Goal: Check status: Check status

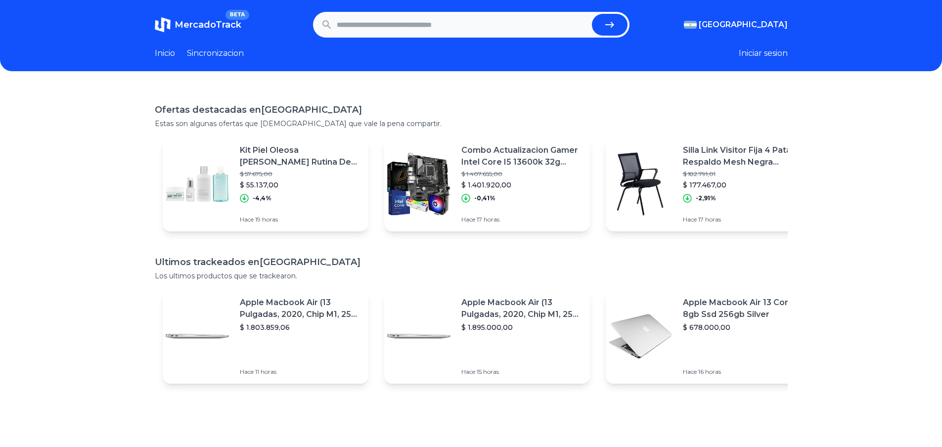
click at [361, 32] on input "text" at bounding box center [462, 25] width 251 height 22
paste input "**********"
click at [610, 29] on icon "submit" at bounding box center [610, 25] width 12 height 12
type input "**********"
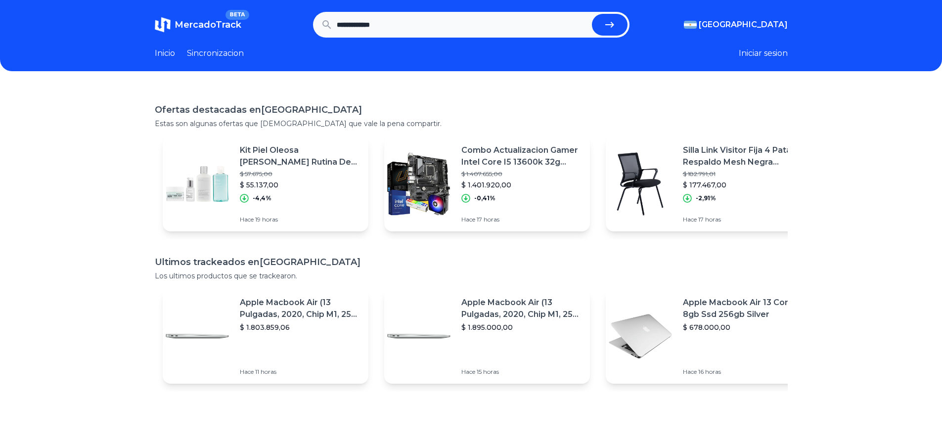
scroll to position [0, 0]
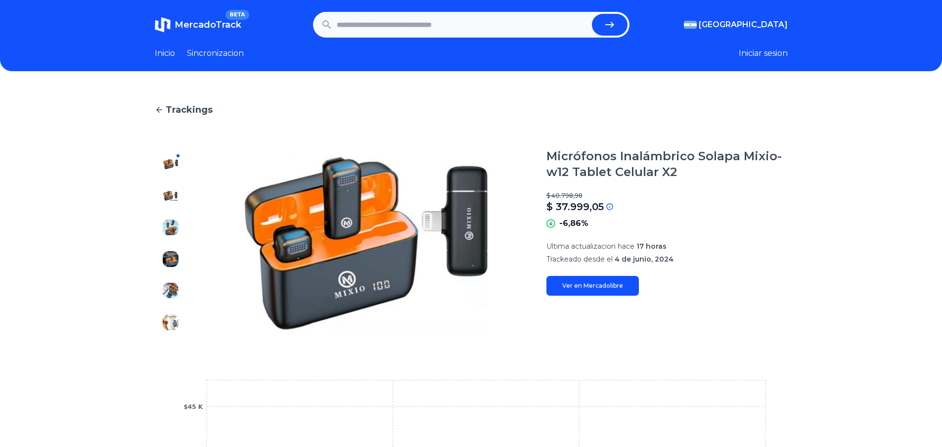
click at [169, 322] on img at bounding box center [171, 322] width 16 height 16
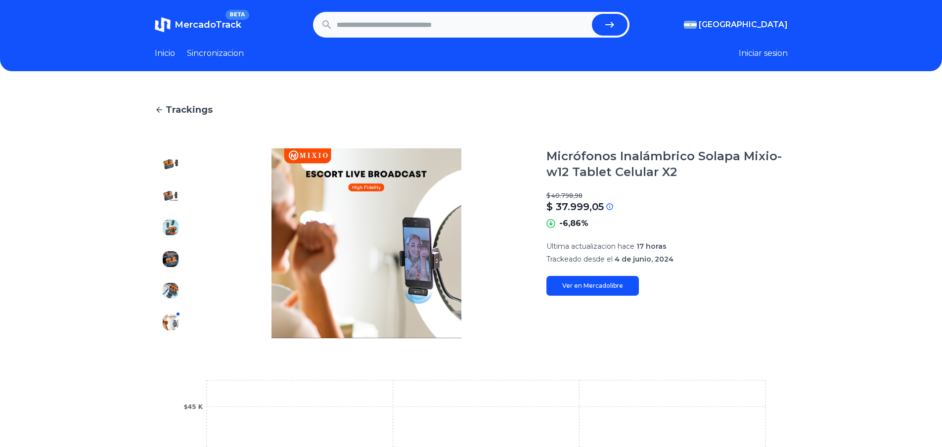
click at [161, 290] on div at bounding box center [171, 243] width 32 height 190
click at [167, 166] on img at bounding box center [171, 164] width 16 height 16
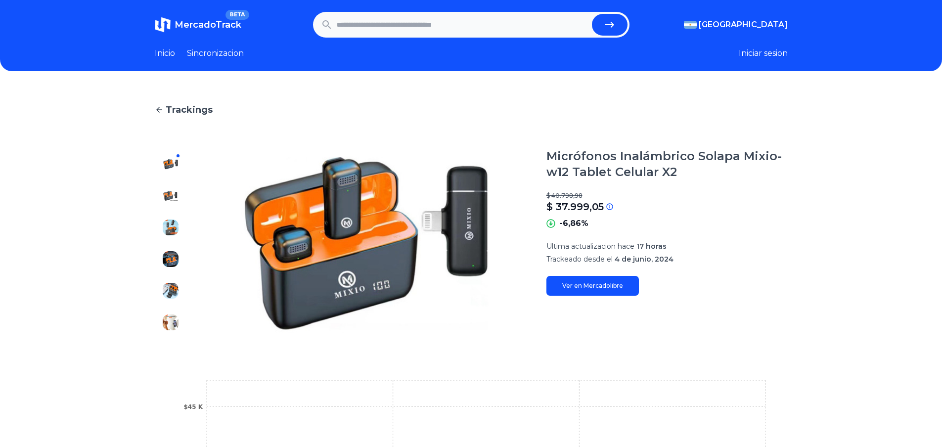
click at [174, 318] on img at bounding box center [171, 322] width 16 height 16
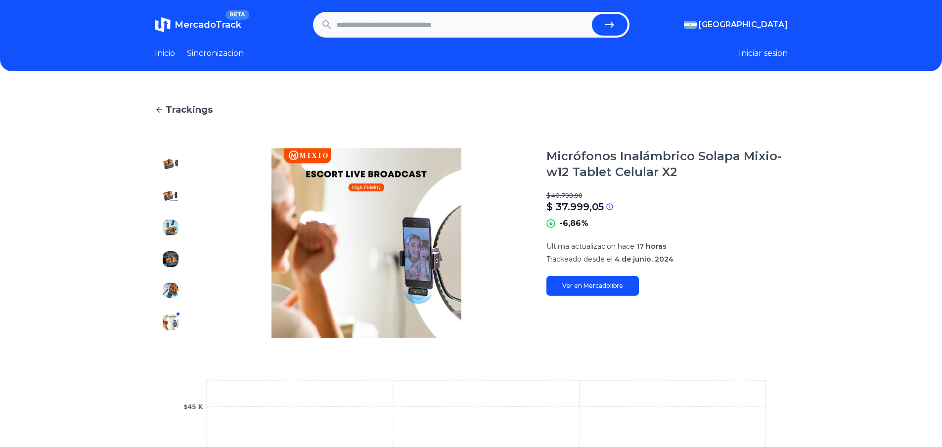
click at [157, 157] on div "Trackings Micrófonos Inalámbrico Solapa Mixio-w12 Tablet Celular X2 $ 40.798,98…" at bounding box center [471, 361] width 942 height 549
click at [174, 164] on img at bounding box center [171, 164] width 16 height 16
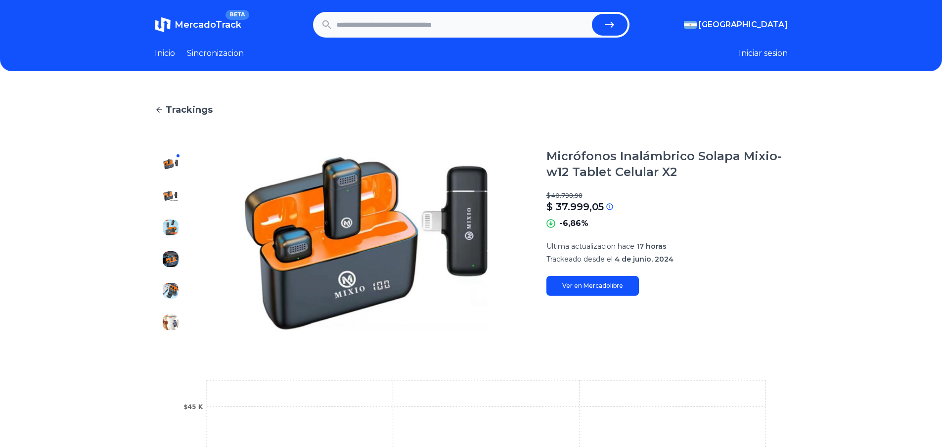
click at [162, 102] on div "Trackings Micrófonos Inalámbrico Solapa Mixio-w12 Tablet Celular X2 $ 40.798,98…" at bounding box center [471, 361] width 942 height 549
click at [162, 107] on icon at bounding box center [159, 110] width 6 height 6
